Goal: Task Accomplishment & Management: Use online tool/utility

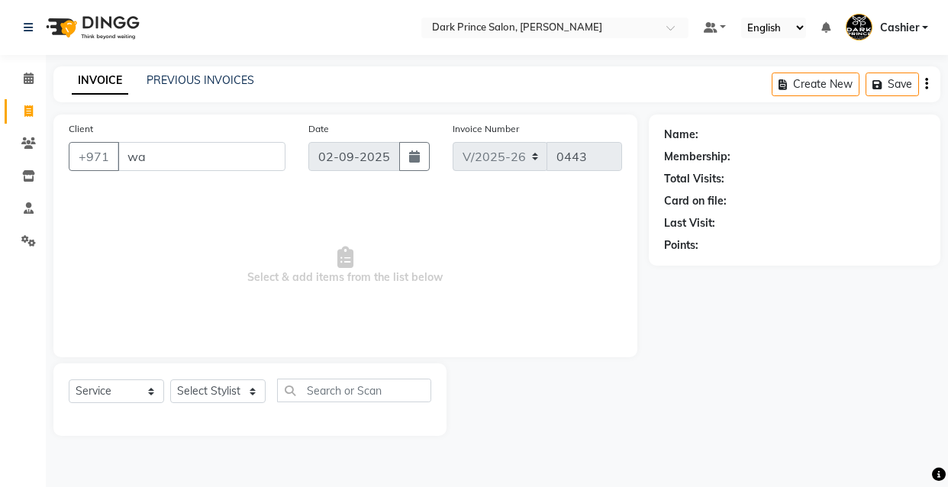
select select "8540"
select select "service"
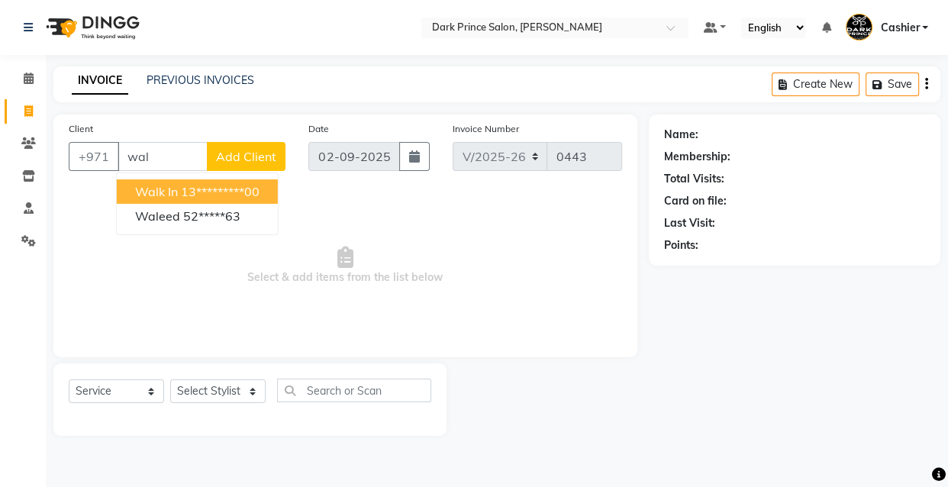
click at [211, 188] on ngb-highlight "13*********00" at bounding box center [220, 191] width 79 height 15
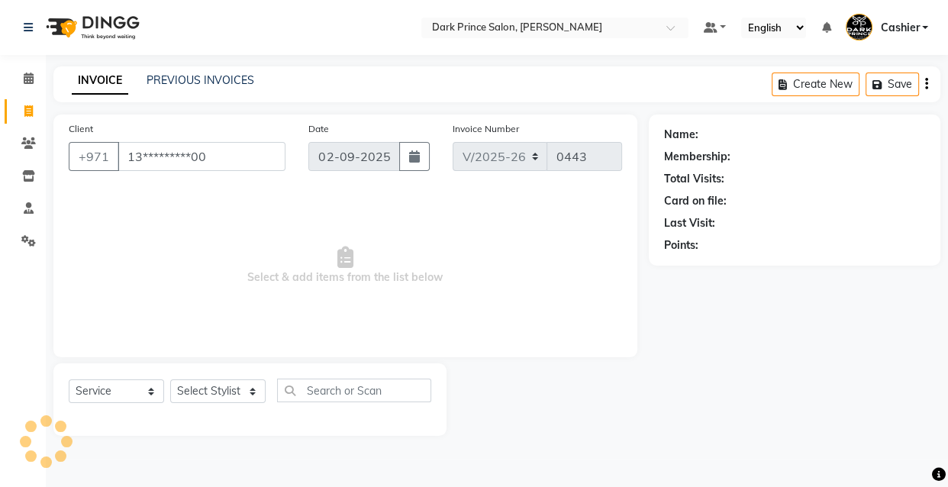
type input "13*********00"
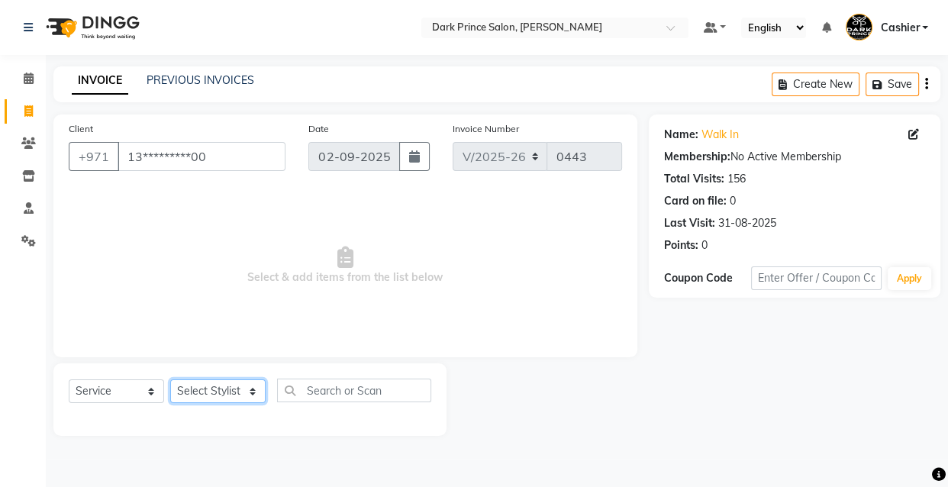
click at [251, 397] on select "Select Stylist [PERSON_NAME] [PERSON_NAME]" at bounding box center [217, 391] width 95 height 24
click at [231, 381] on select "Select Stylist [PERSON_NAME] [PERSON_NAME]" at bounding box center [217, 391] width 95 height 24
click at [238, 388] on select "Select Stylist [PERSON_NAME] [PERSON_NAME]" at bounding box center [217, 391] width 95 height 24
select select "84431"
click at [170, 379] on select "Select Stylist [PERSON_NAME] [PERSON_NAME]" at bounding box center [217, 391] width 95 height 24
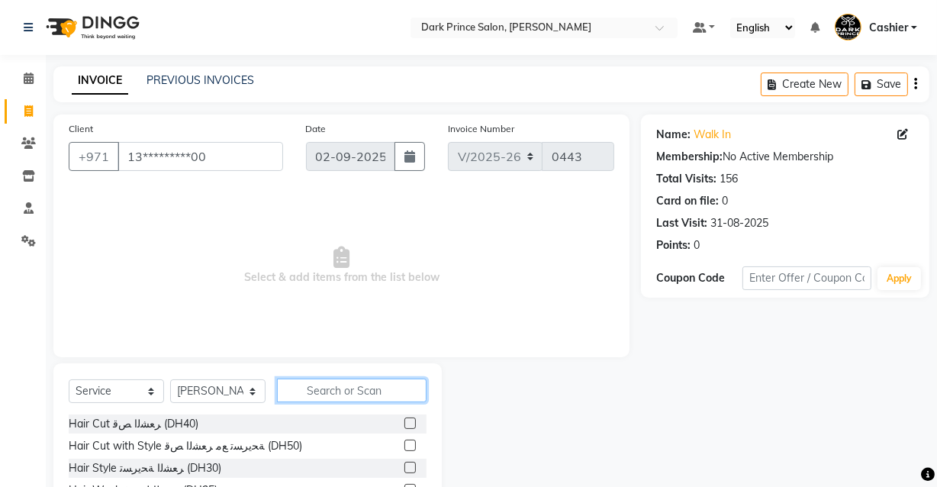
click at [321, 392] on input "text" at bounding box center [352, 391] width 150 height 24
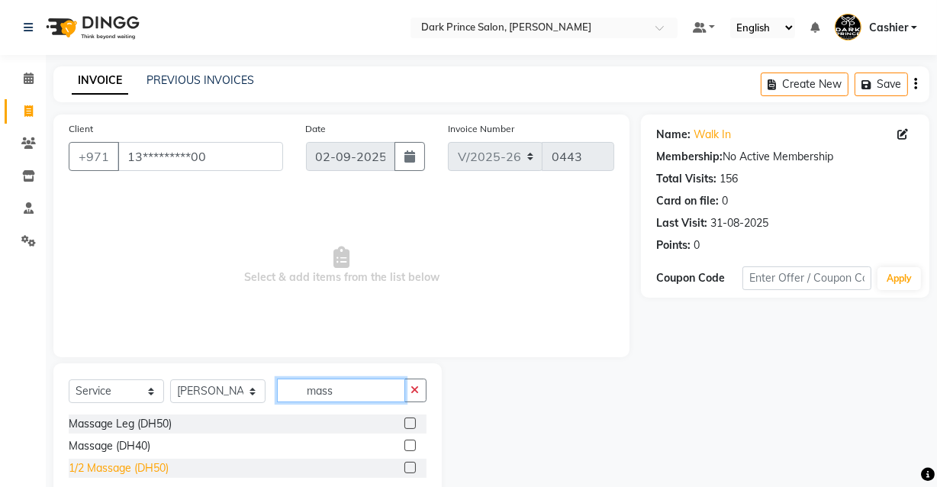
type input "mass"
click at [143, 473] on div "1/2 Massage (DH50)" at bounding box center [119, 468] width 100 height 16
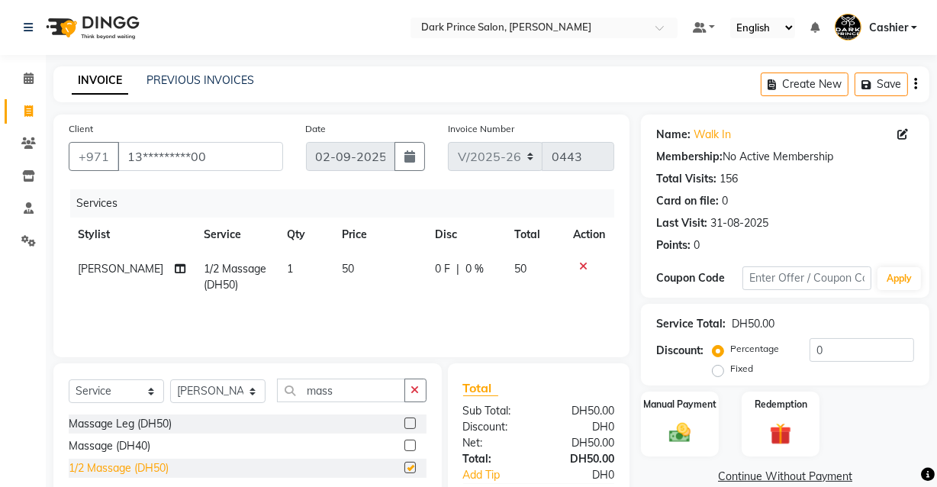
checkbox input "false"
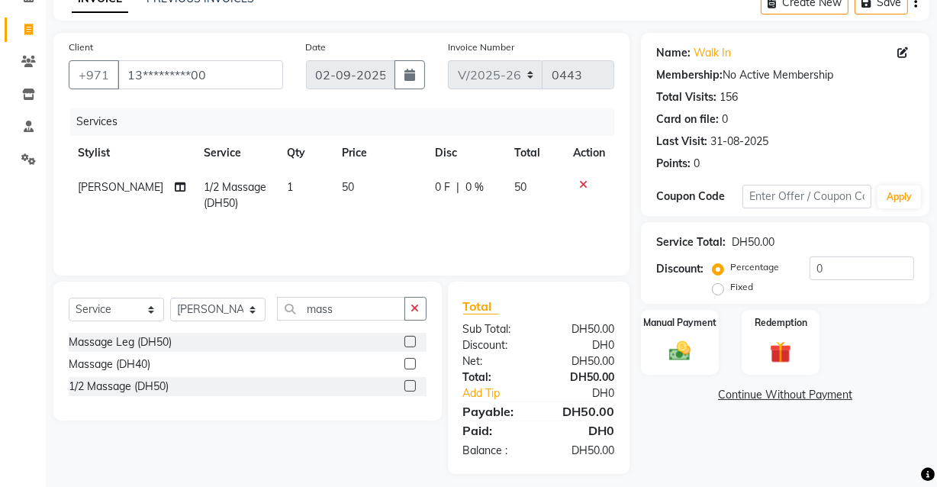
scroll to position [92, 0]
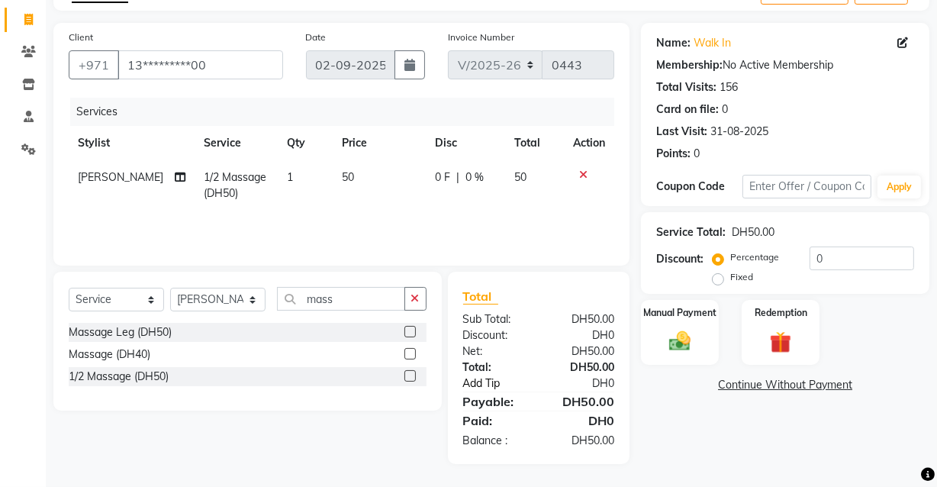
click at [469, 382] on link "Add Tip" at bounding box center [503, 383] width 102 height 16
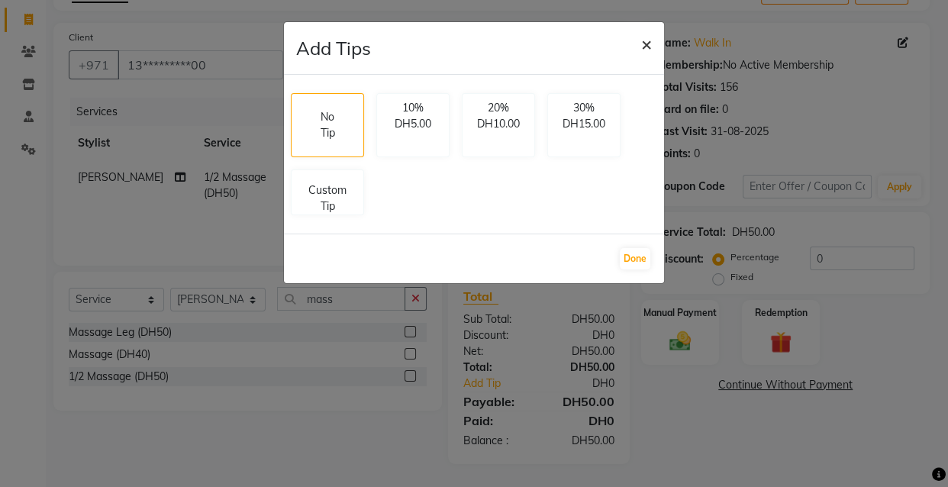
click at [648, 44] on span "×" at bounding box center [646, 43] width 11 height 23
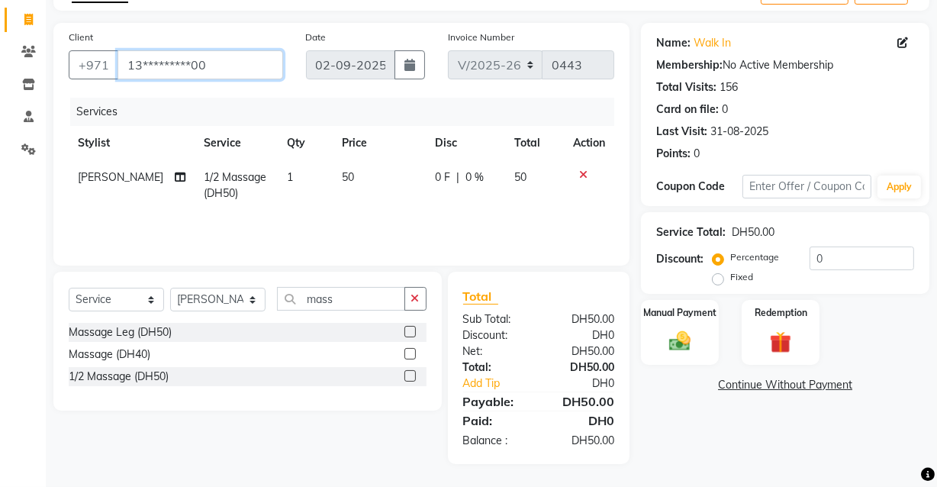
click at [217, 69] on input "13*********00" at bounding box center [201, 64] width 166 height 29
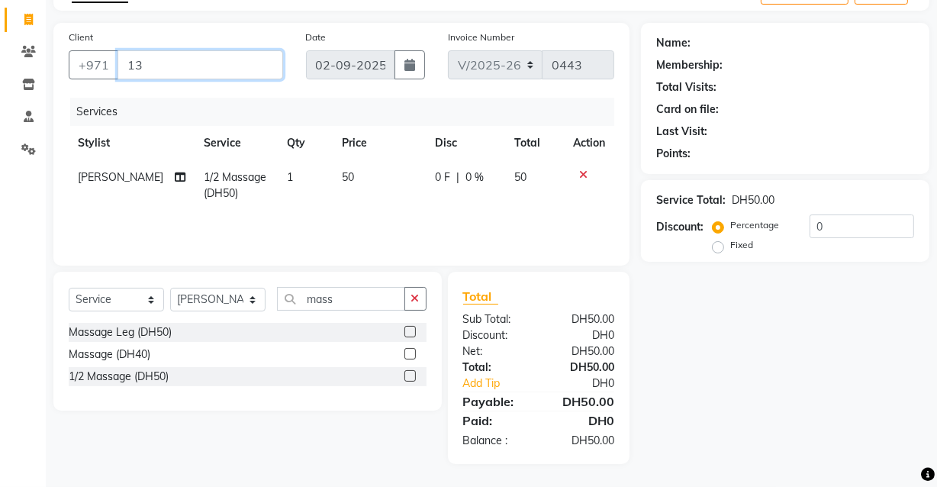
type input "1"
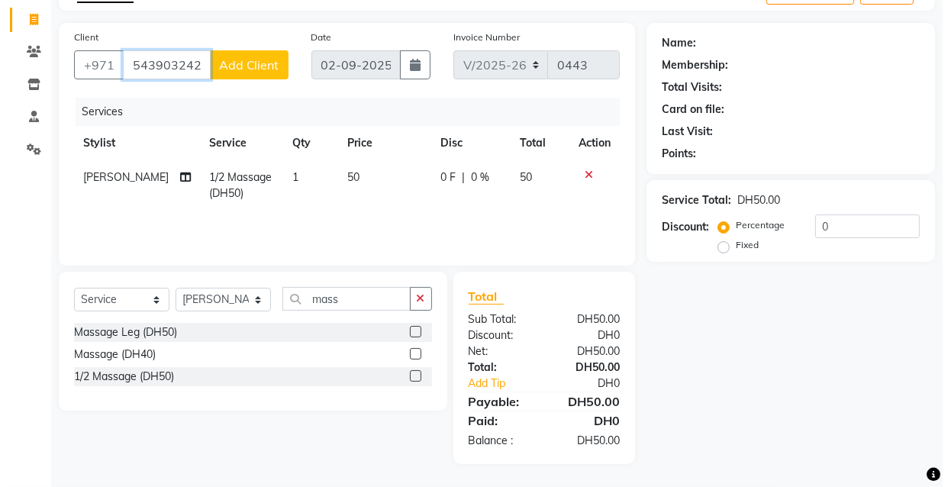
scroll to position [0, 0]
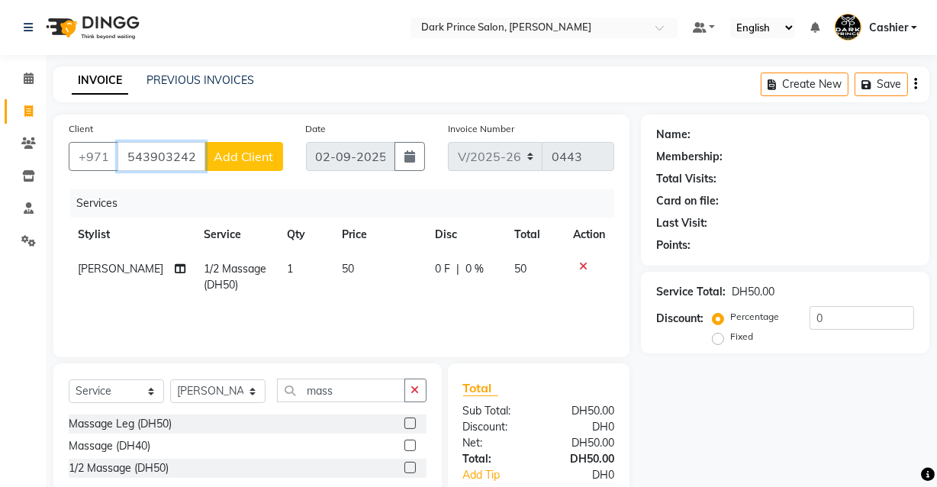
type input "543903242"
click at [261, 166] on button "Add Client" at bounding box center [244, 156] width 79 height 29
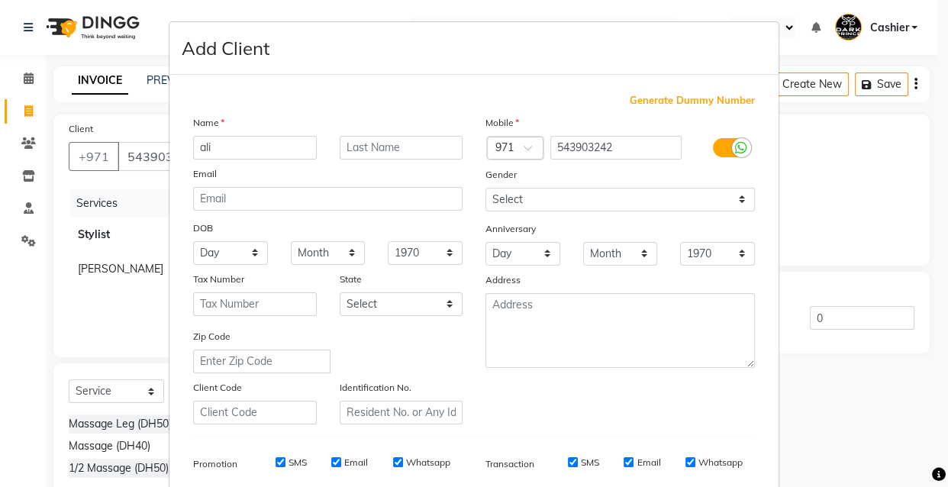
type input "ali"
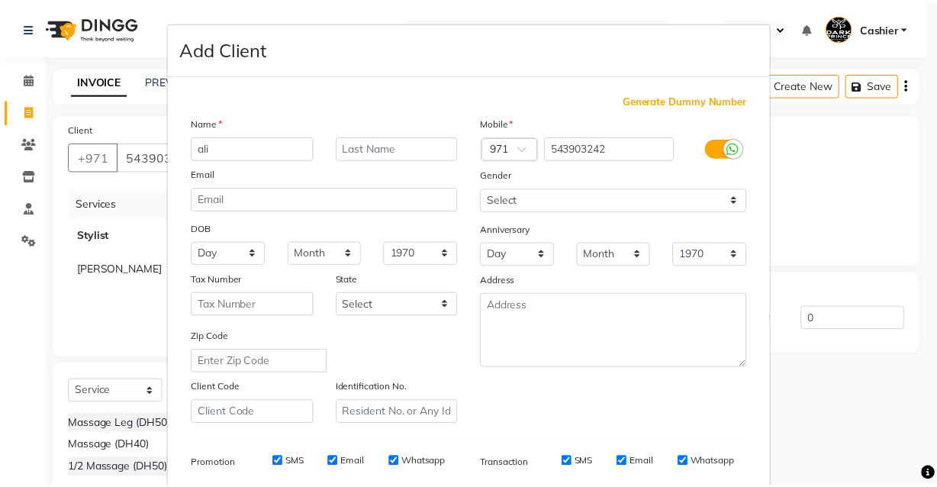
scroll to position [221, 0]
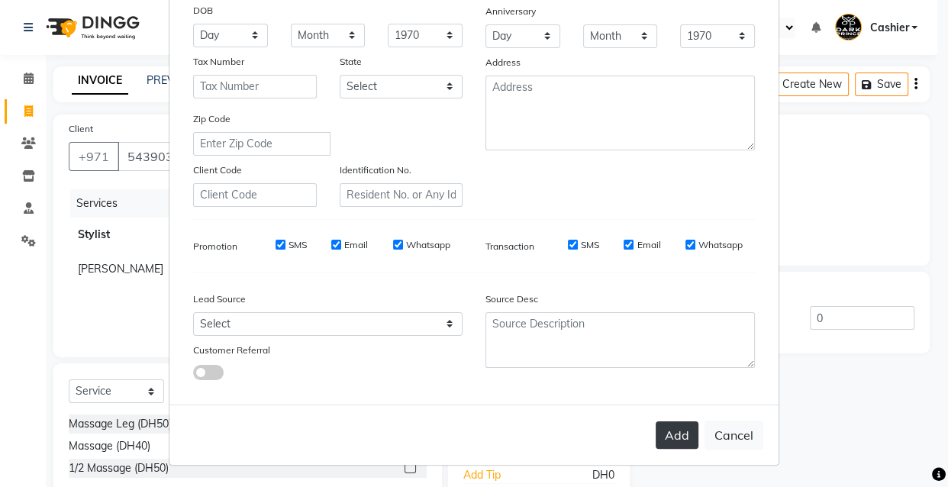
click at [685, 427] on button "Add" at bounding box center [677, 434] width 43 height 27
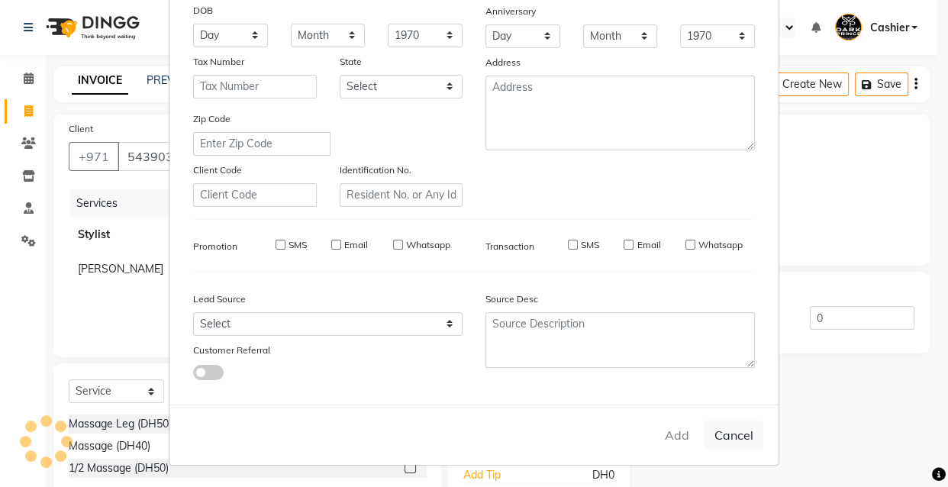
type input "54*****42"
select select
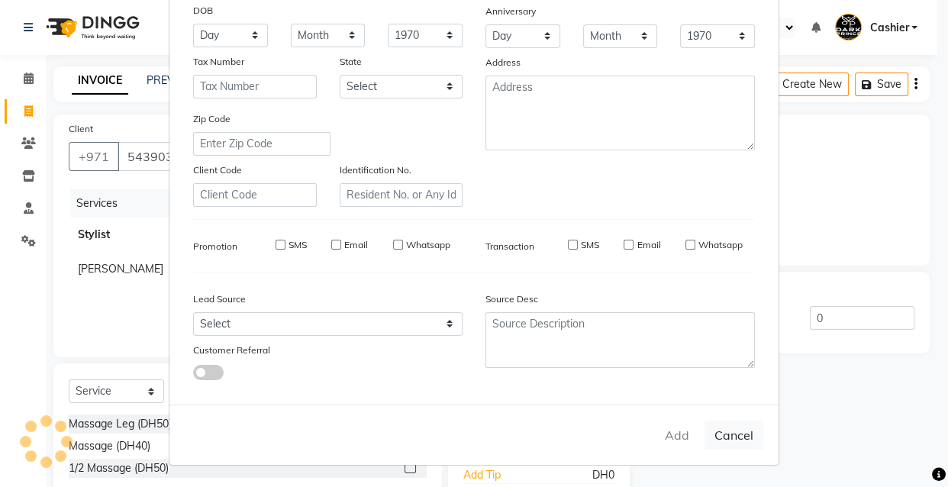
select select
checkbox input "false"
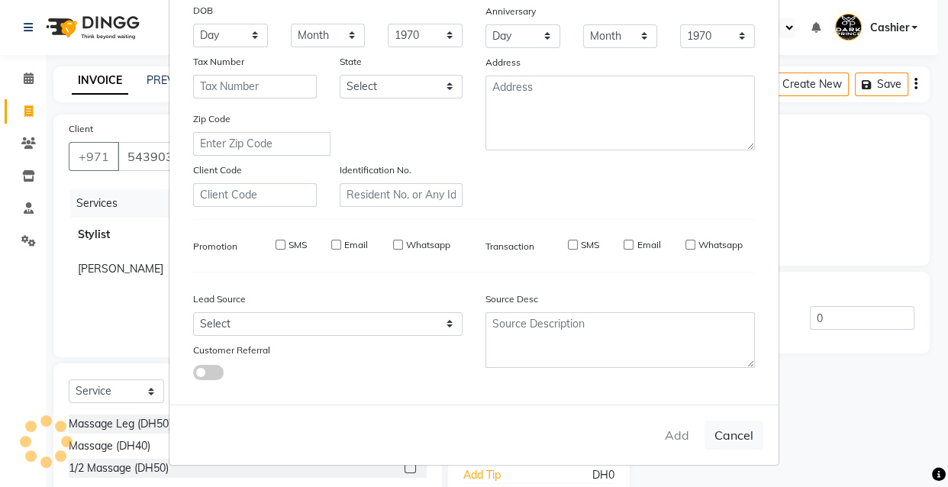
checkbox input "false"
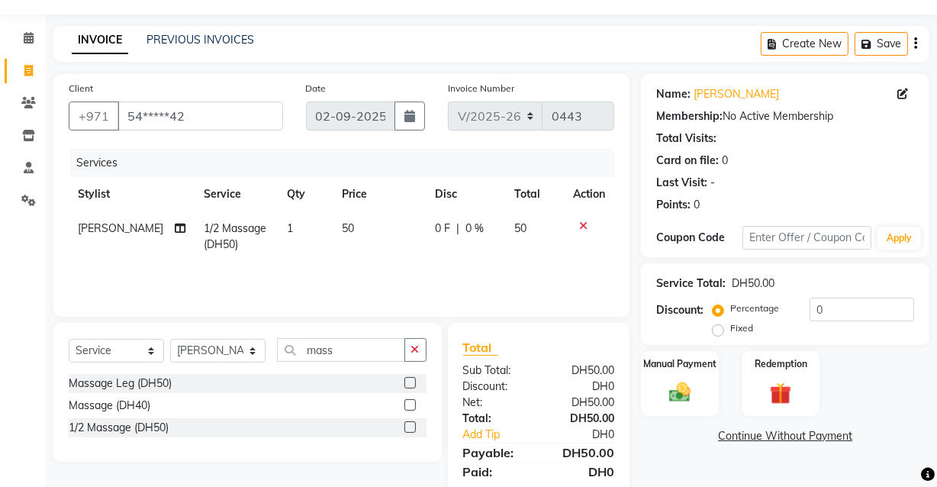
scroll to position [92, 0]
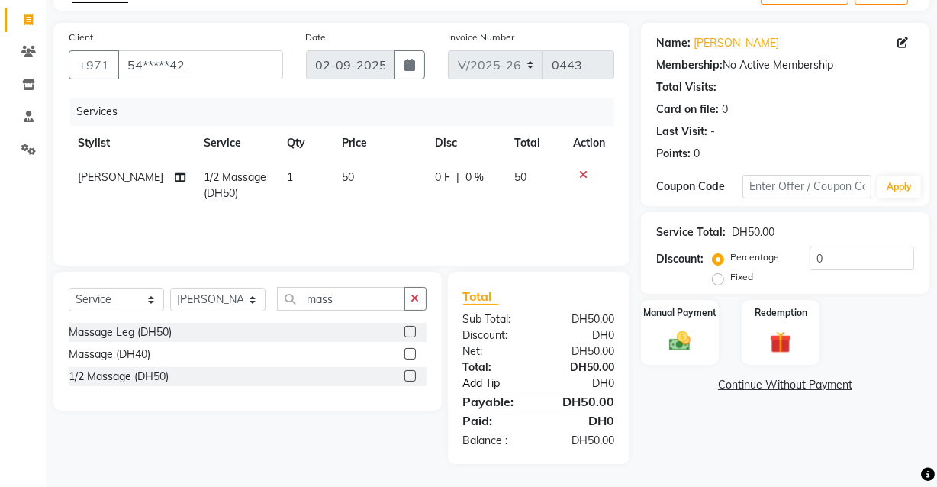
click at [485, 387] on link "Add Tip" at bounding box center [503, 383] width 102 height 16
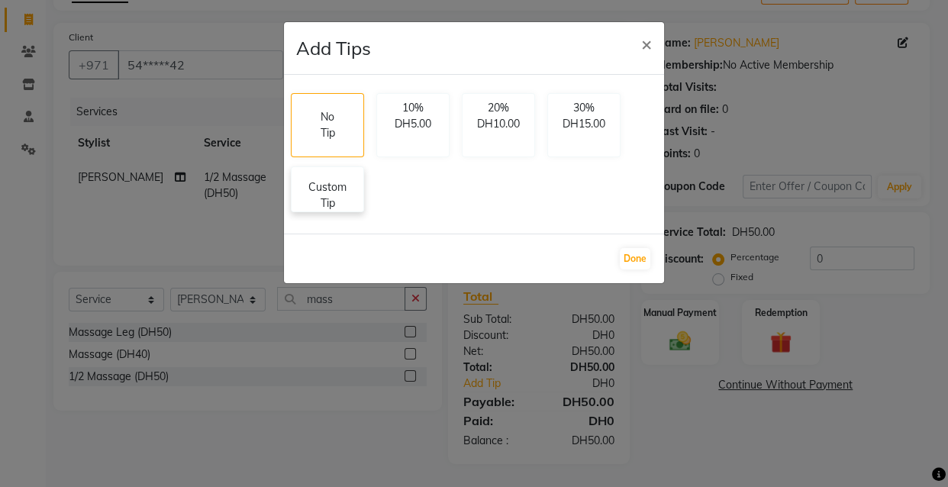
click at [337, 193] on p "Custom Tip" at bounding box center [327, 195] width 53 height 32
select select "84431"
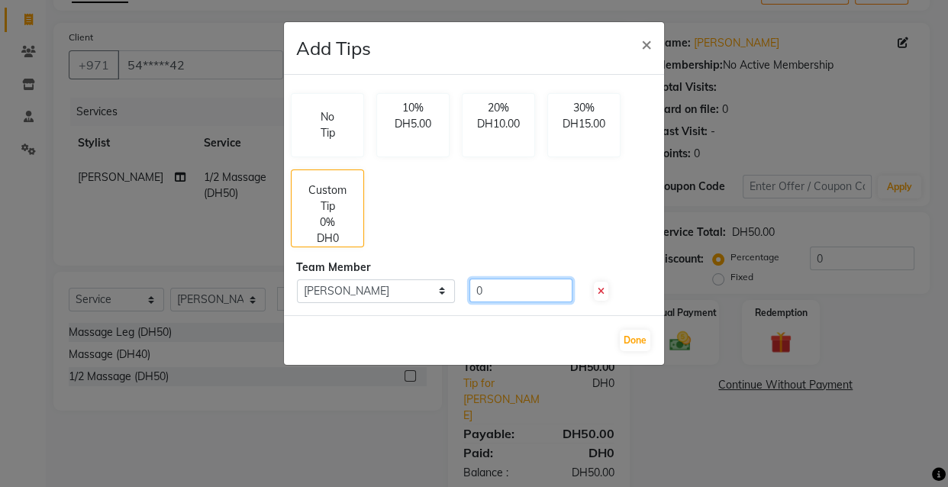
click at [517, 291] on input "0" at bounding box center [520, 291] width 103 height 24
type input "20"
click at [633, 339] on button "Done" at bounding box center [635, 340] width 31 height 21
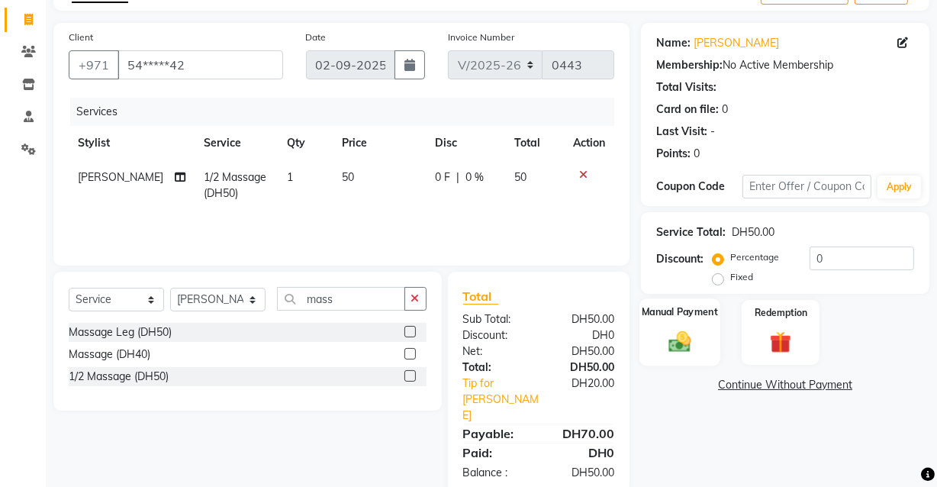
click at [678, 335] on img at bounding box center [680, 341] width 37 height 26
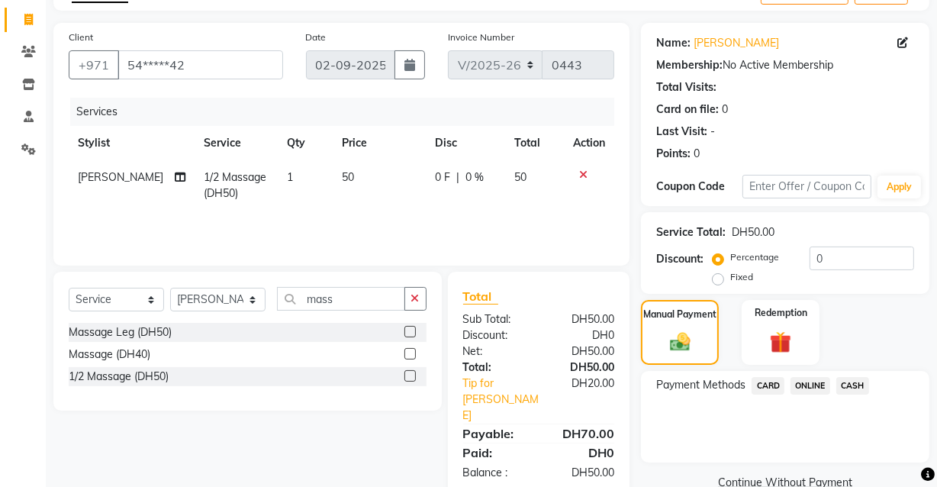
click at [773, 383] on span "CARD" at bounding box center [768, 386] width 33 height 18
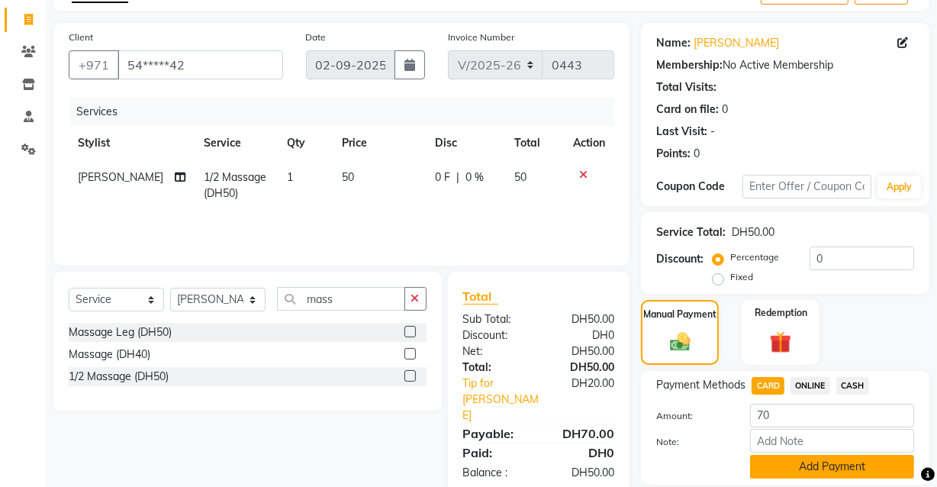
click at [834, 470] on button "Add Payment" at bounding box center [832, 467] width 164 height 24
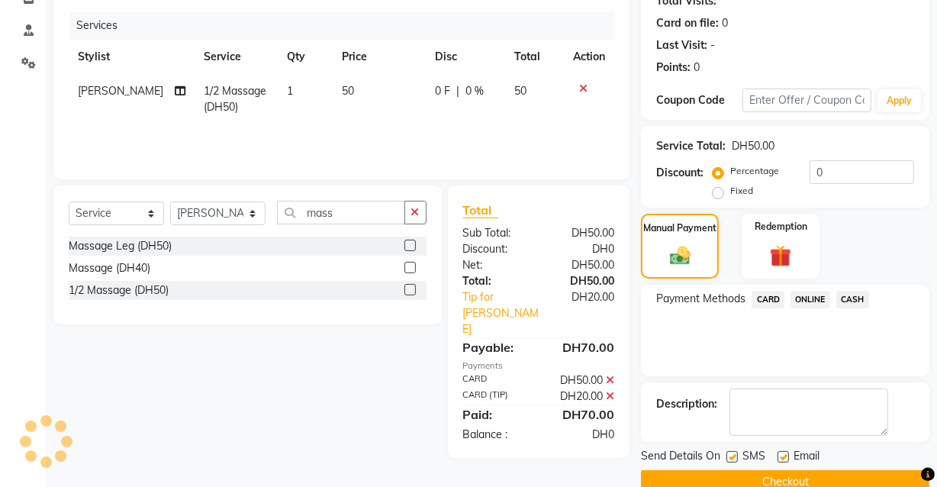
scroll to position [206, 0]
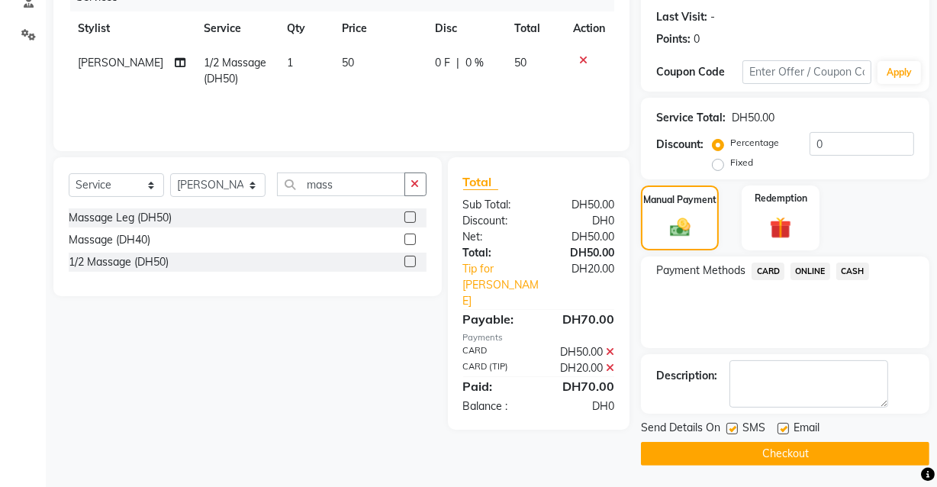
click at [723, 446] on button "Checkout" at bounding box center [785, 454] width 288 height 24
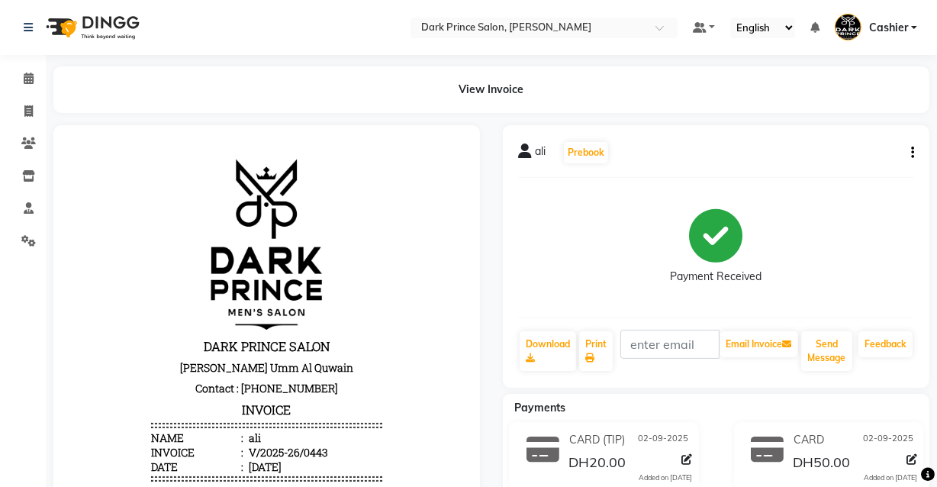
select select "service"
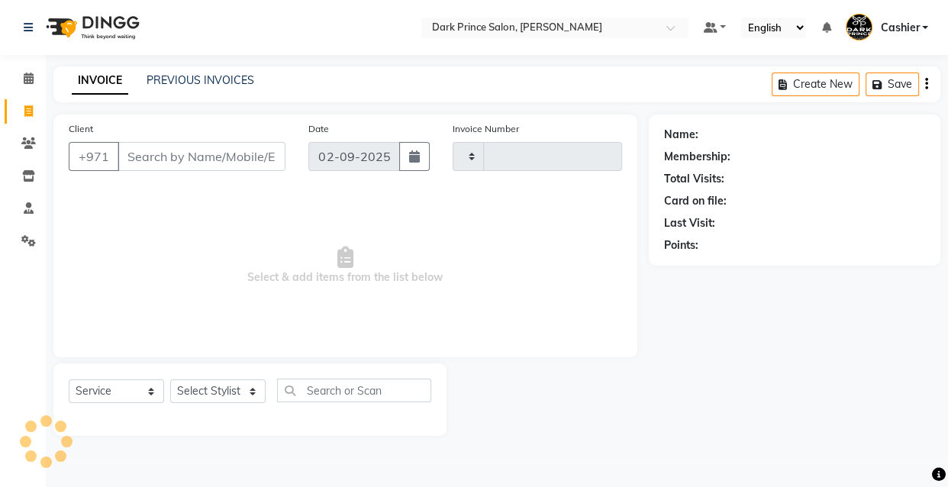
type input "0444"
select select "8540"
click at [209, 85] on link "PREVIOUS INVOICES" at bounding box center [201, 80] width 108 height 14
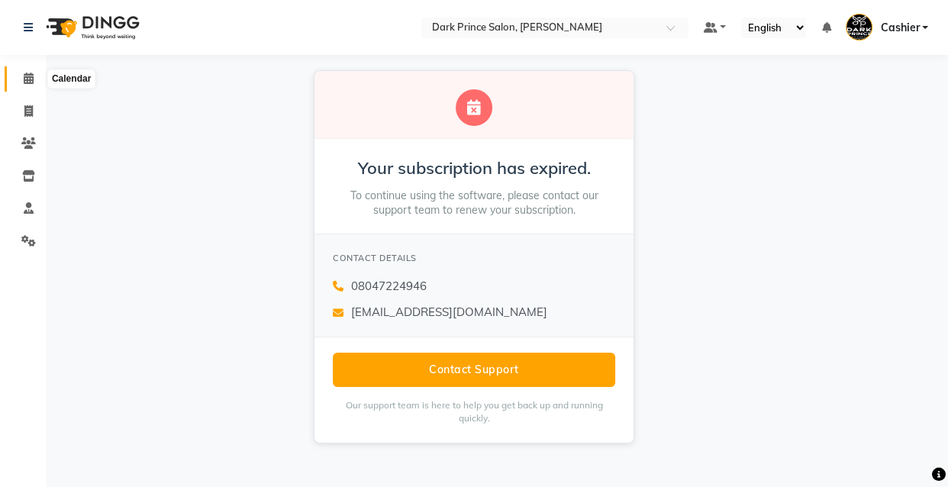
click at [30, 83] on icon at bounding box center [29, 78] width 10 height 11
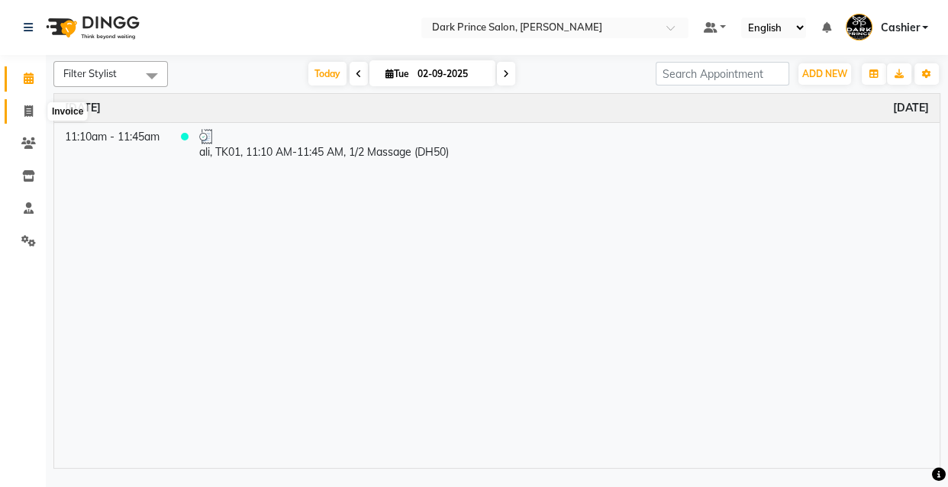
click at [29, 109] on icon at bounding box center [28, 110] width 8 height 11
select select "service"
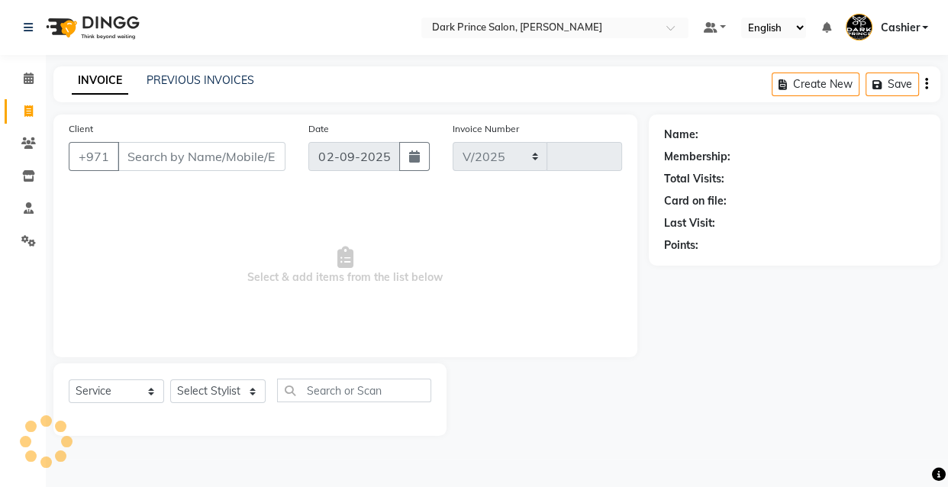
select select "8540"
type input "0444"
